Goal: Information Seeking & Learning: Learn about a topic

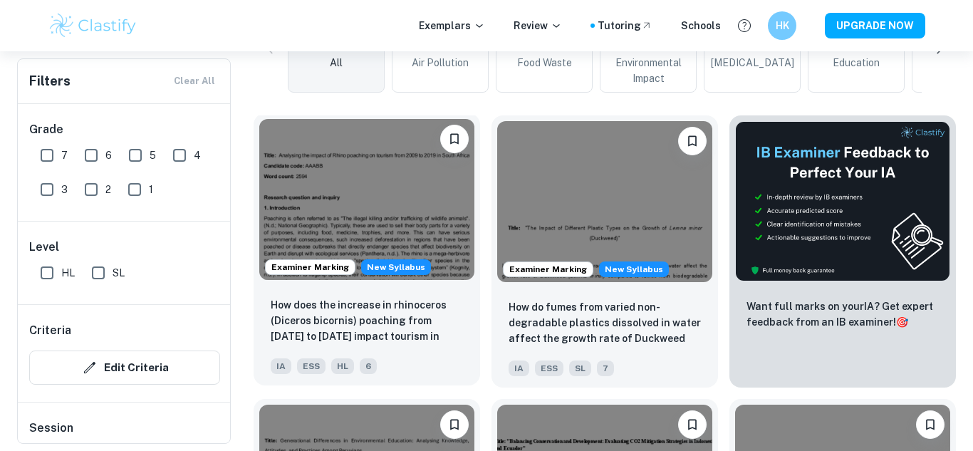
scroll to position [466, 0]
click at [358, 183] on img at bounding box center [366, 198] width 215 height 161
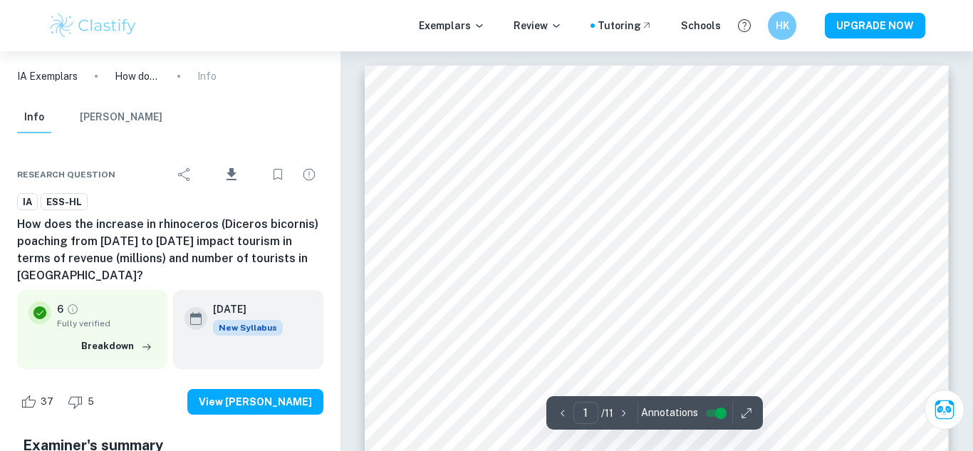
scroll to position [33, 0]
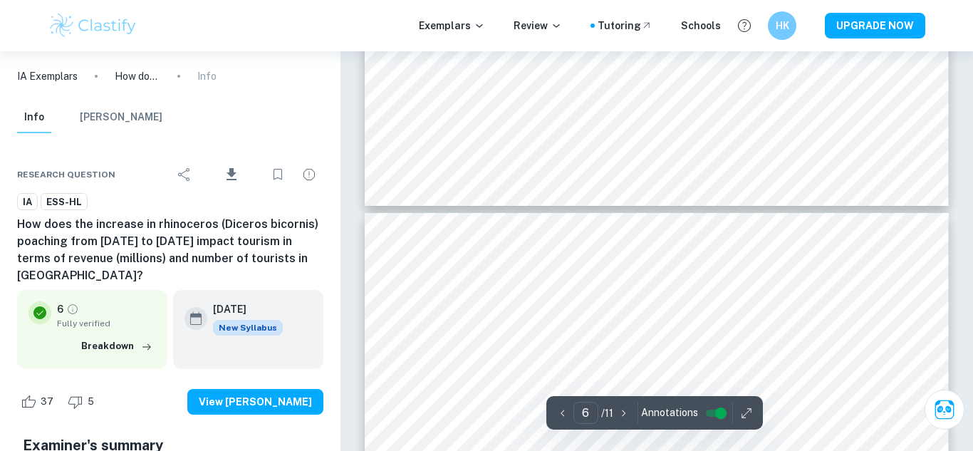
type input "7"
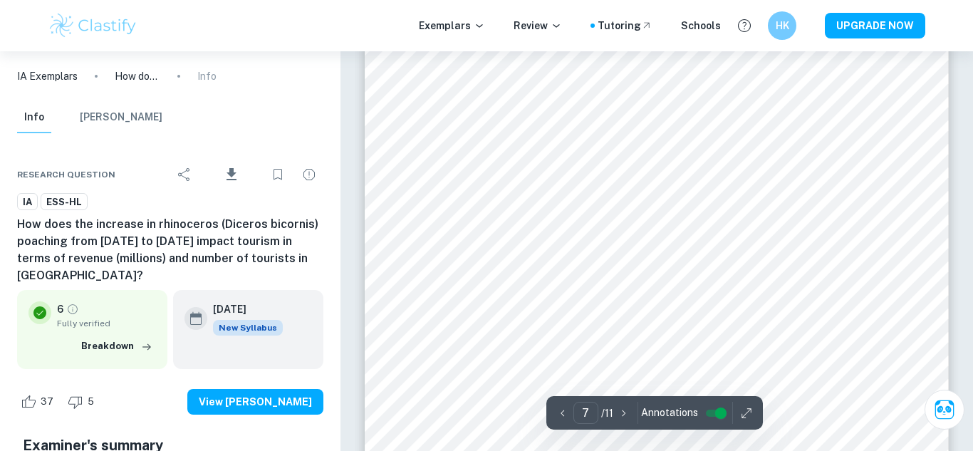
scroll to position [4967, 0]
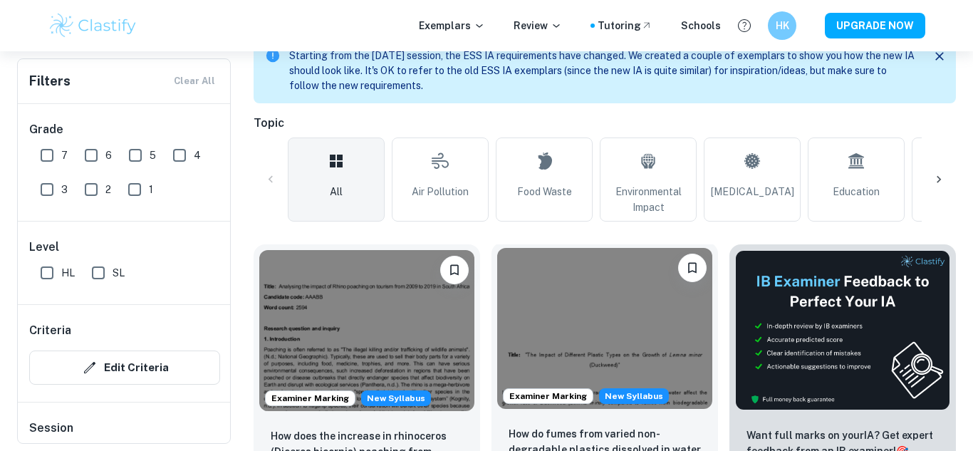
scroll to position [333, 0]
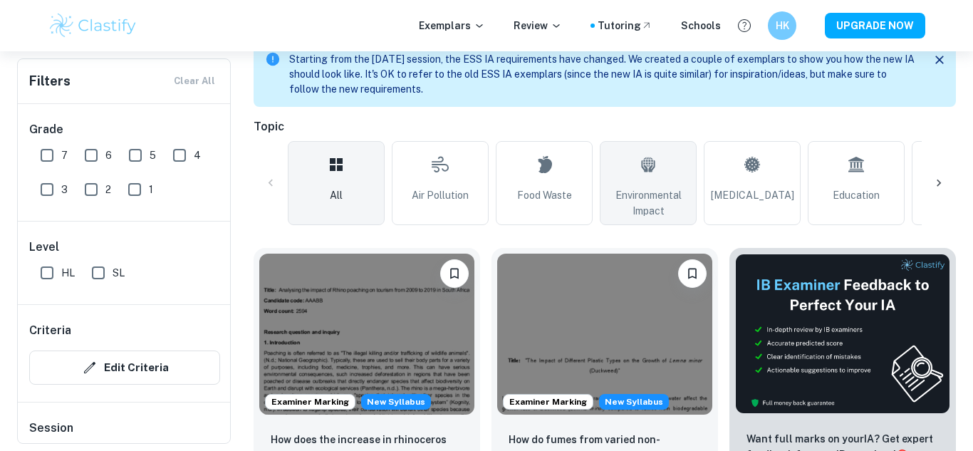
click at [648, 200] on span "Environmental Impact" at bounding box center [648, 202] width 84 height 31
type input "Environmental Impact"
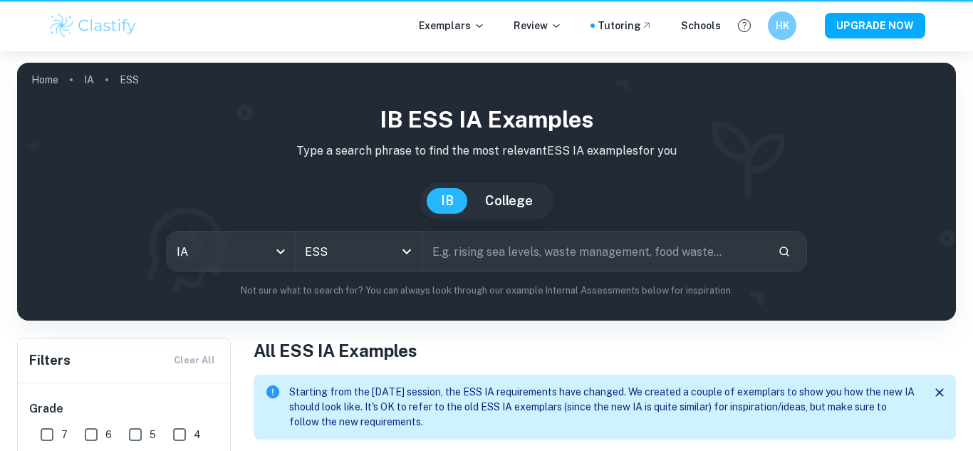
scroll to position [333, 0]
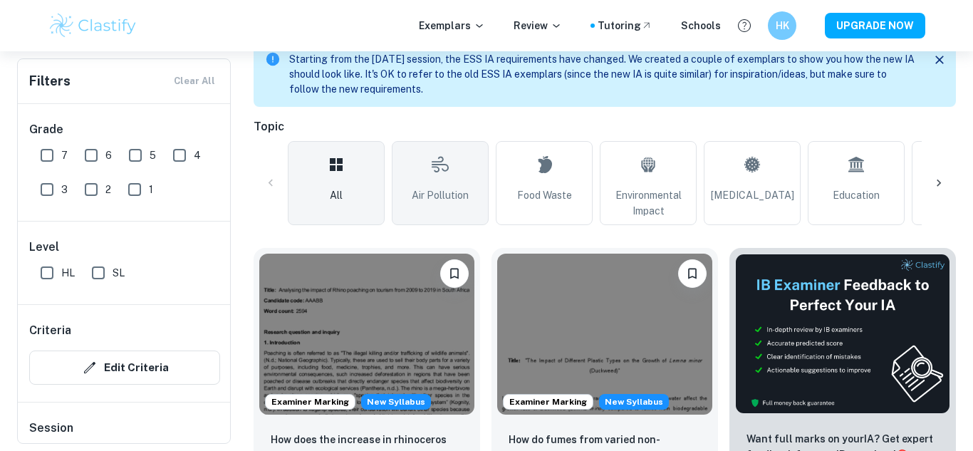
click at [459, 197] on span "Air Pollution" at bounding box center [440, 195] width 57 height 16
type input "Air Pollution"
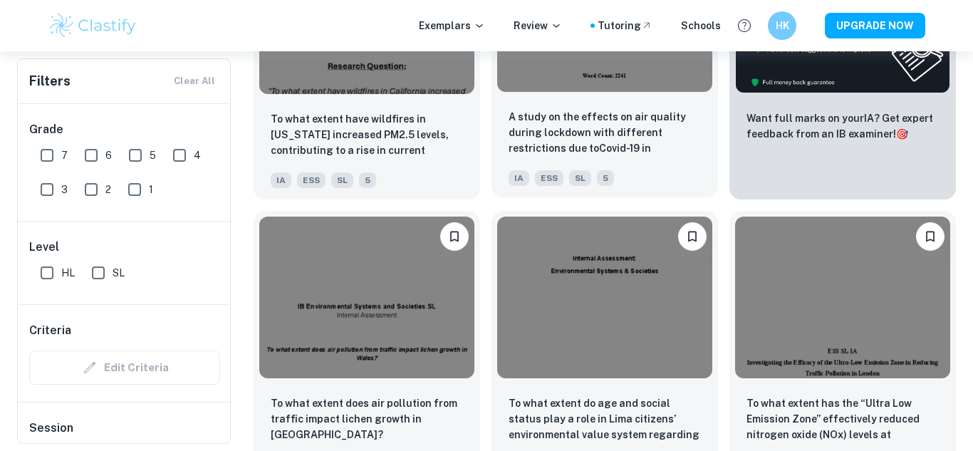
scroll to position [660, 0]
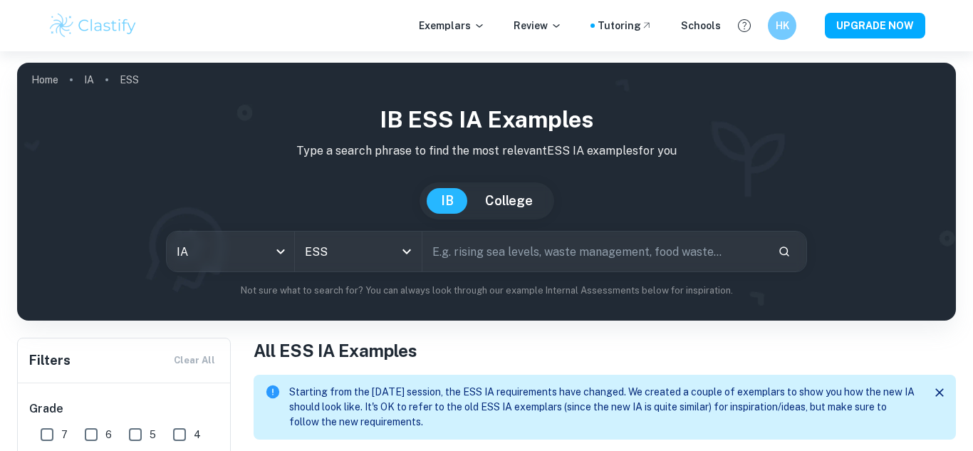
scroll to position [266, 0]
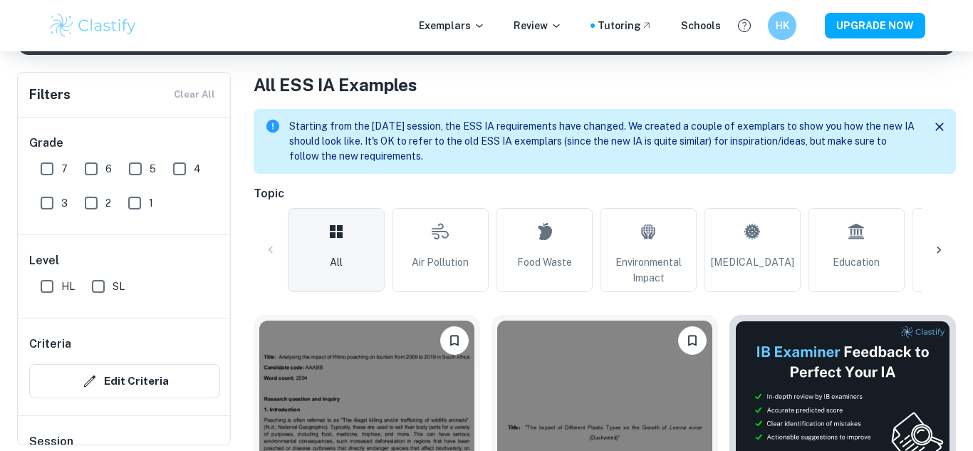
click at [427, 250] on link "Air Pollution" at bounding box center [440, 250] width 97 height 84
type input "Air Pollution"
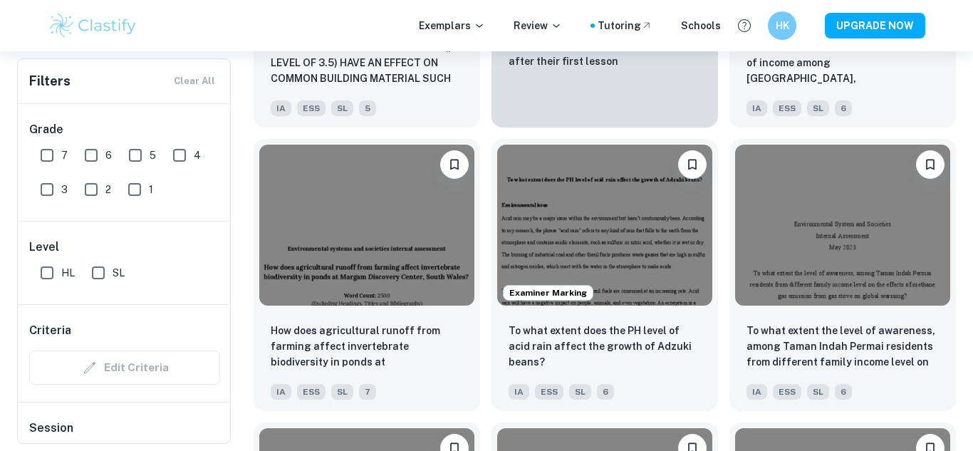
scroll to position [3033, 0]
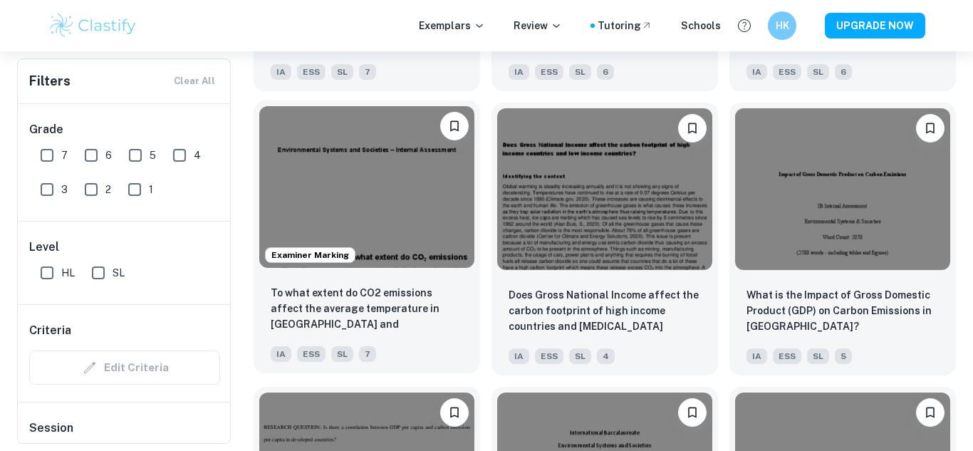
click at [356, 176] on img at bounding box center [366, 186] width 215 height 161
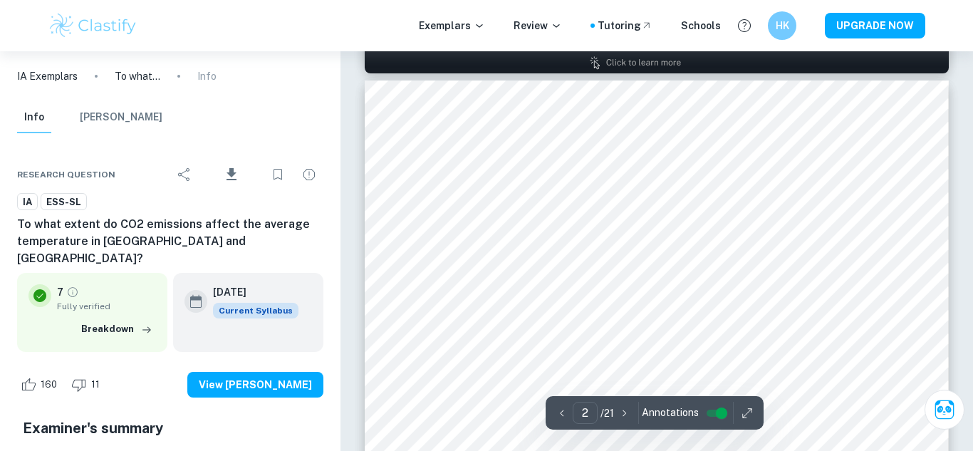
scroll to position [846, 0]
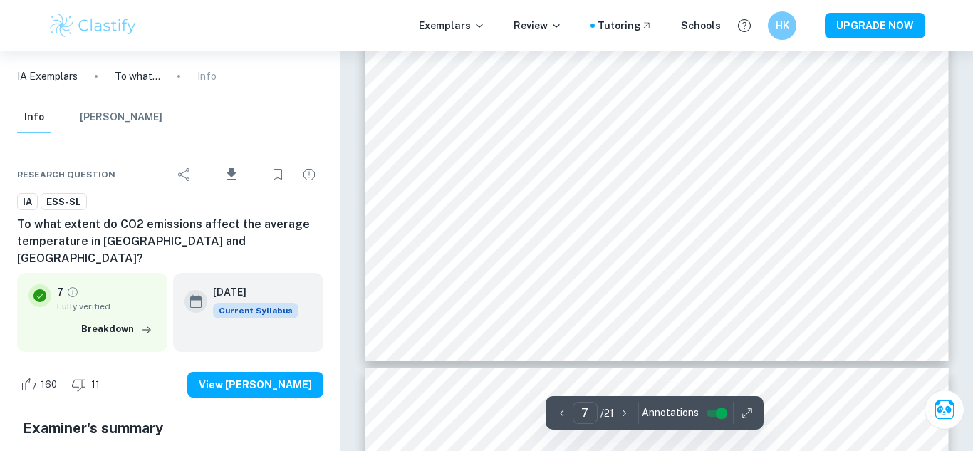
type input "8"
